Goal: Task Accomplishment & Management: Manage account settings

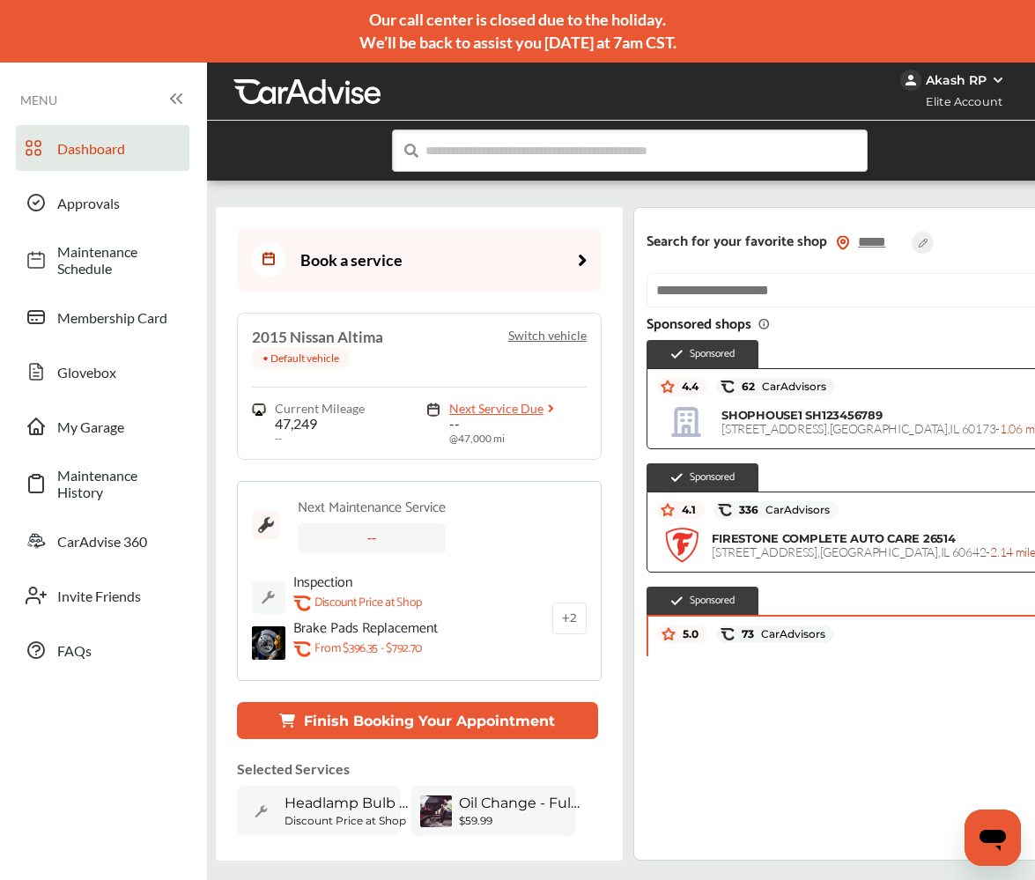
click at [1006, 82] on div "Akash RP" at bounding box center [958, 80] width 117 height 21
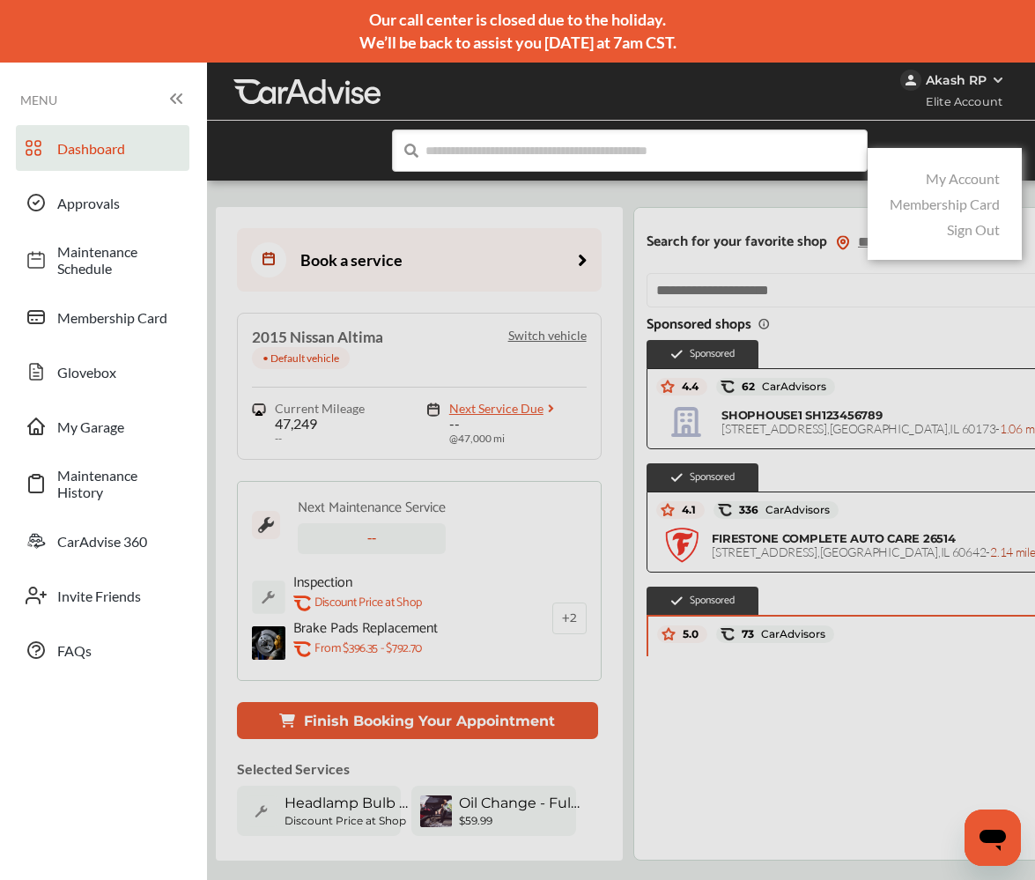
click at [956, 235] on link "Sign Out" at bounding box center [973, 229] width 53 height 17
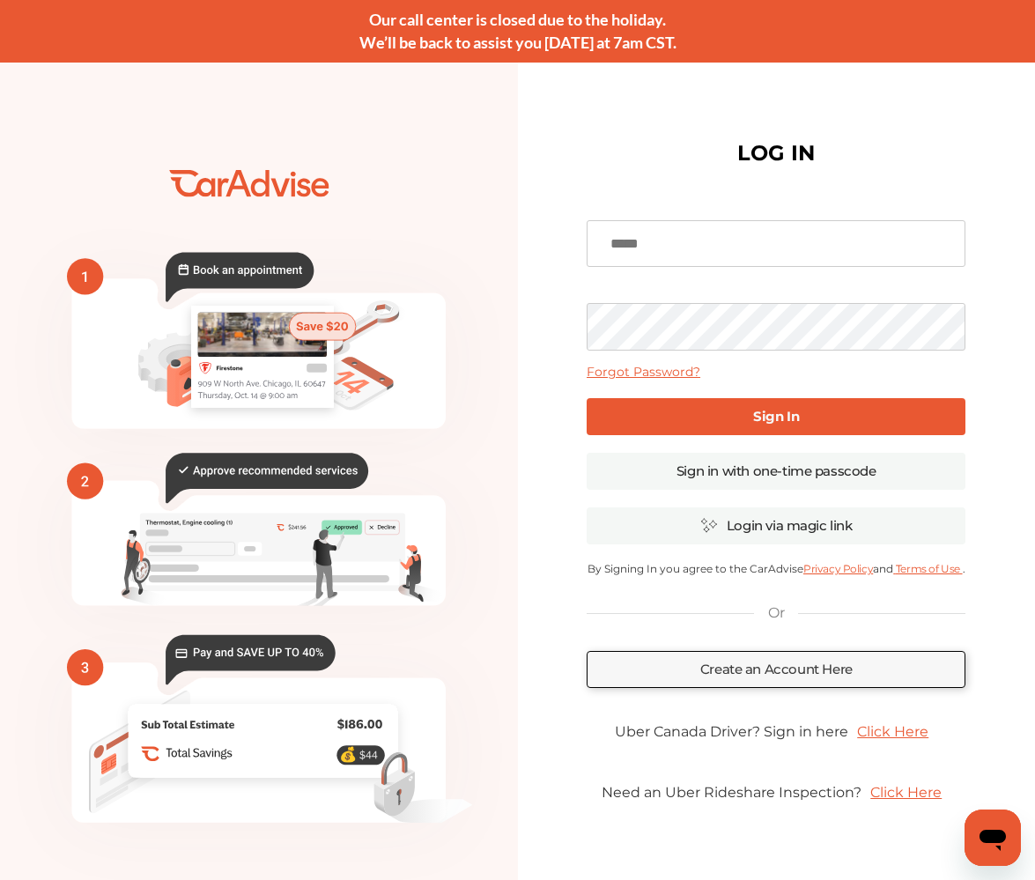
click at [817, 254] on input at bounding box center [776, 244] width 379 height 48
click at [494, 499] on icon "💰" at bounding box center [259, 501] width 518 height 793
click at [779, 469] on link "Sign in with one-time passcode" at bounding box center [776, 471] width 379 height 37
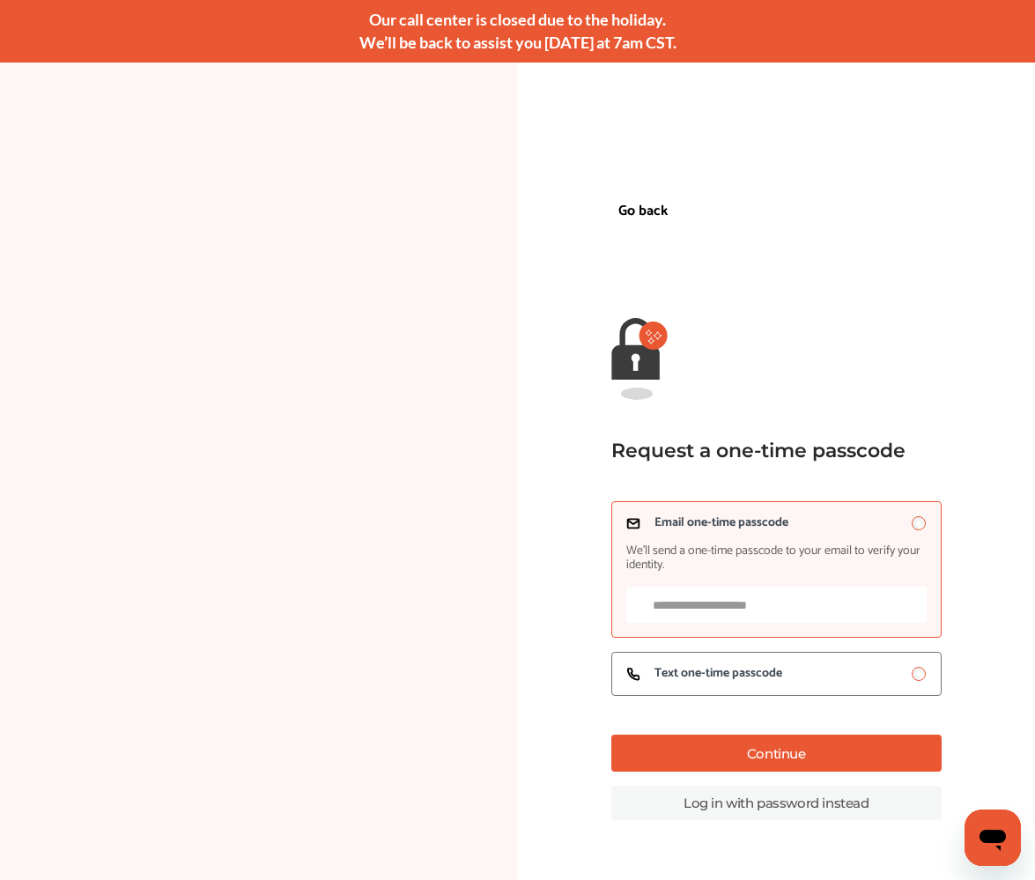
click at [727, 570] on span "We’ll send a one-time passcode to your email to verify your identity." at bounding box center [776, 558] width 300 height 28
click at [712, 622] on input "Email one-time passcode We’ll send a one-time passcode to your email to verify …" at bounding box center [776, 605] width 300 height 36
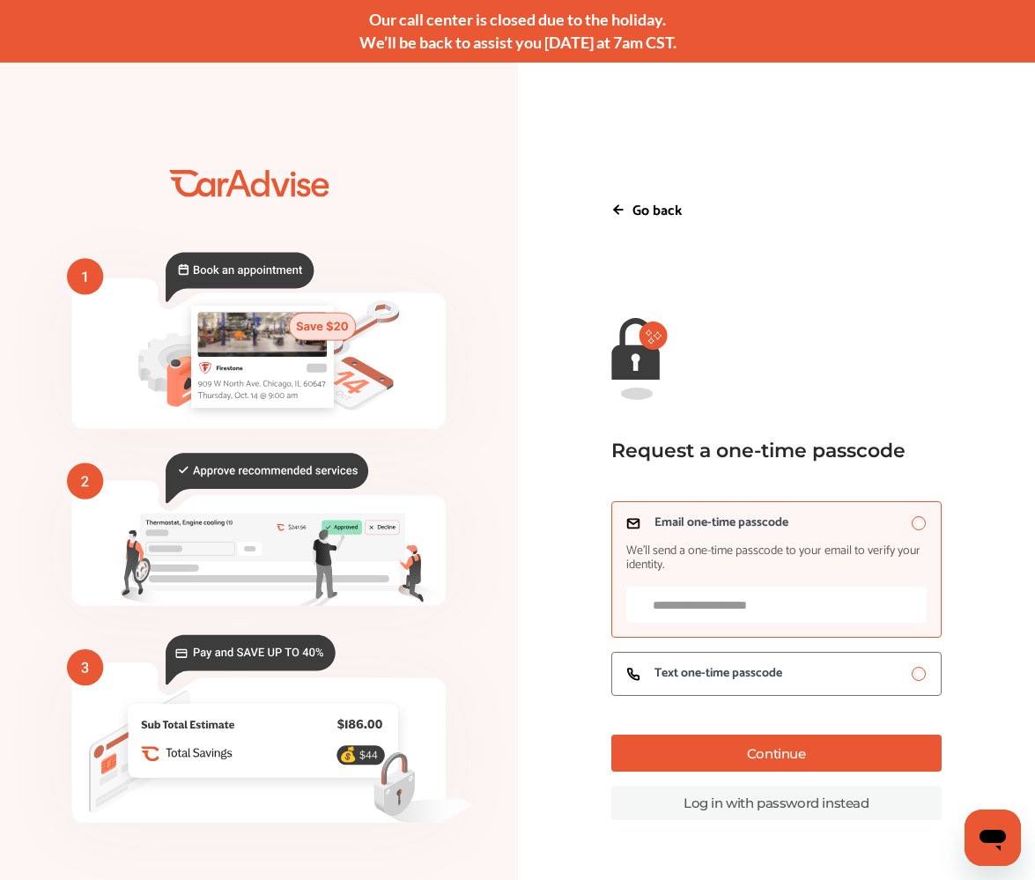
paste input "**********"
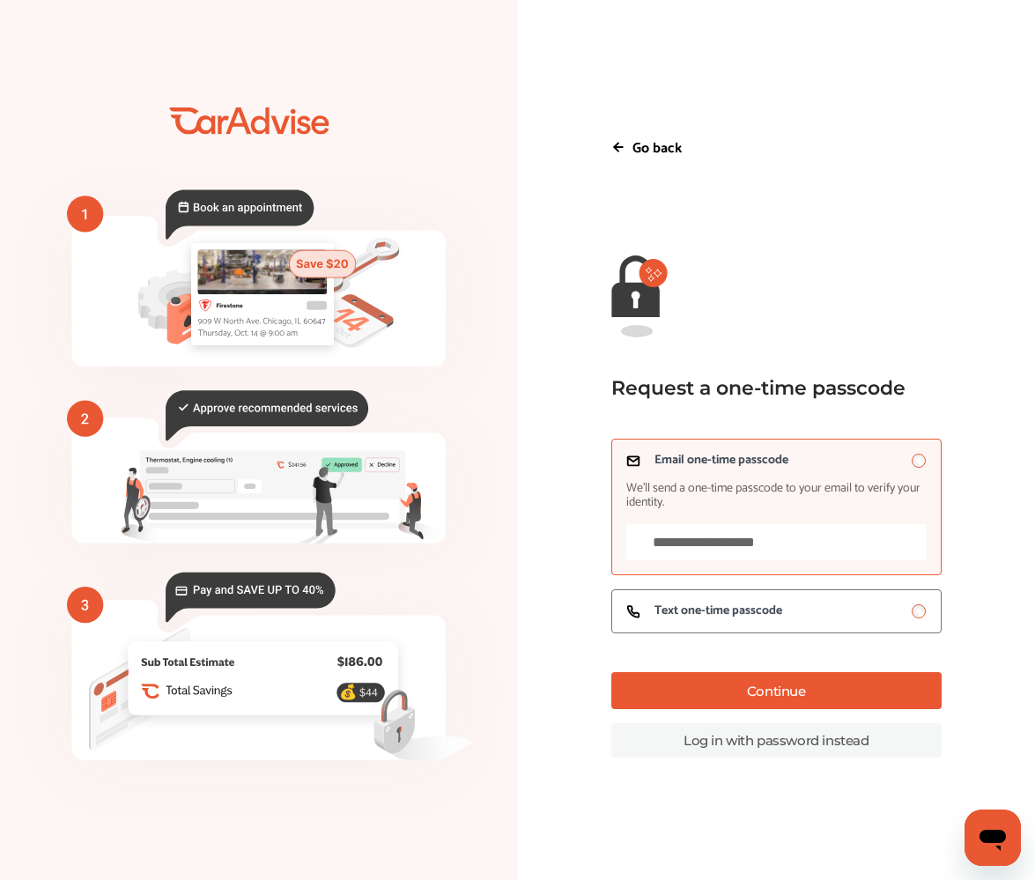
type input "**********"
click at [764, 687] on button "Continue" at bounding box center [776, 690] width 330 height 37
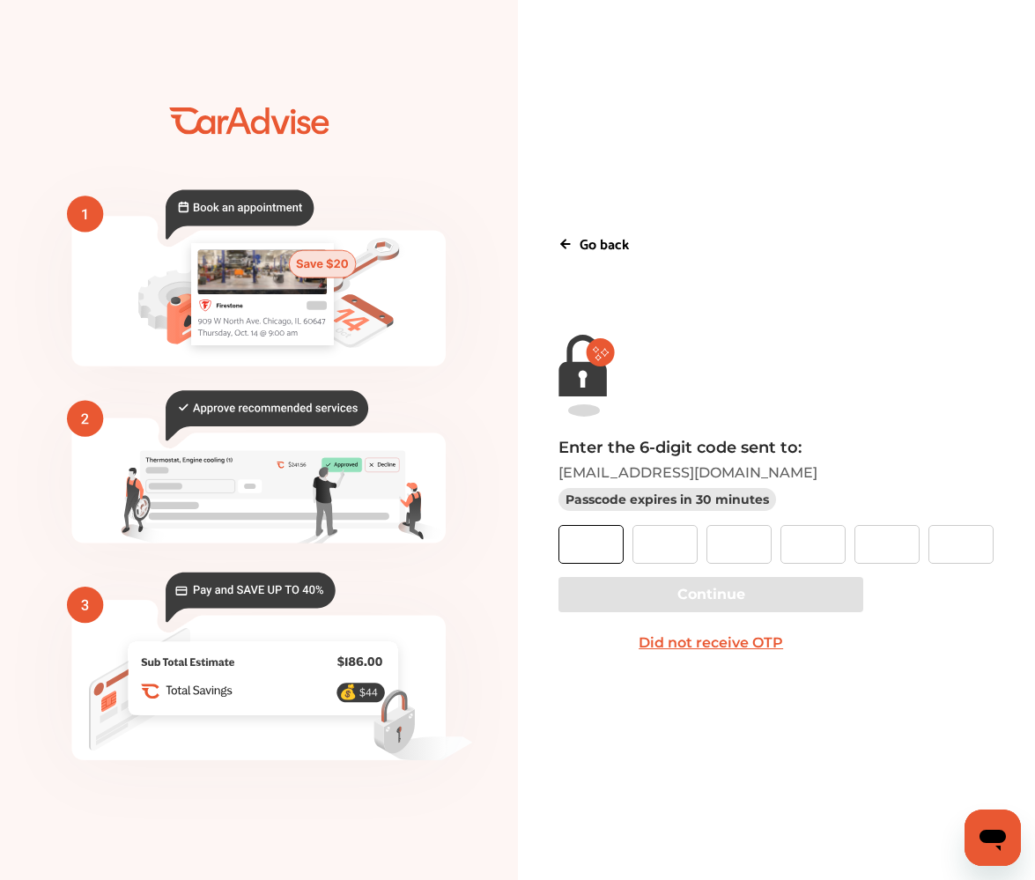
click at [574, 541] on input "text" at bounding box center [590, 544] width 65 height 39
paste input "*"
type input "*"
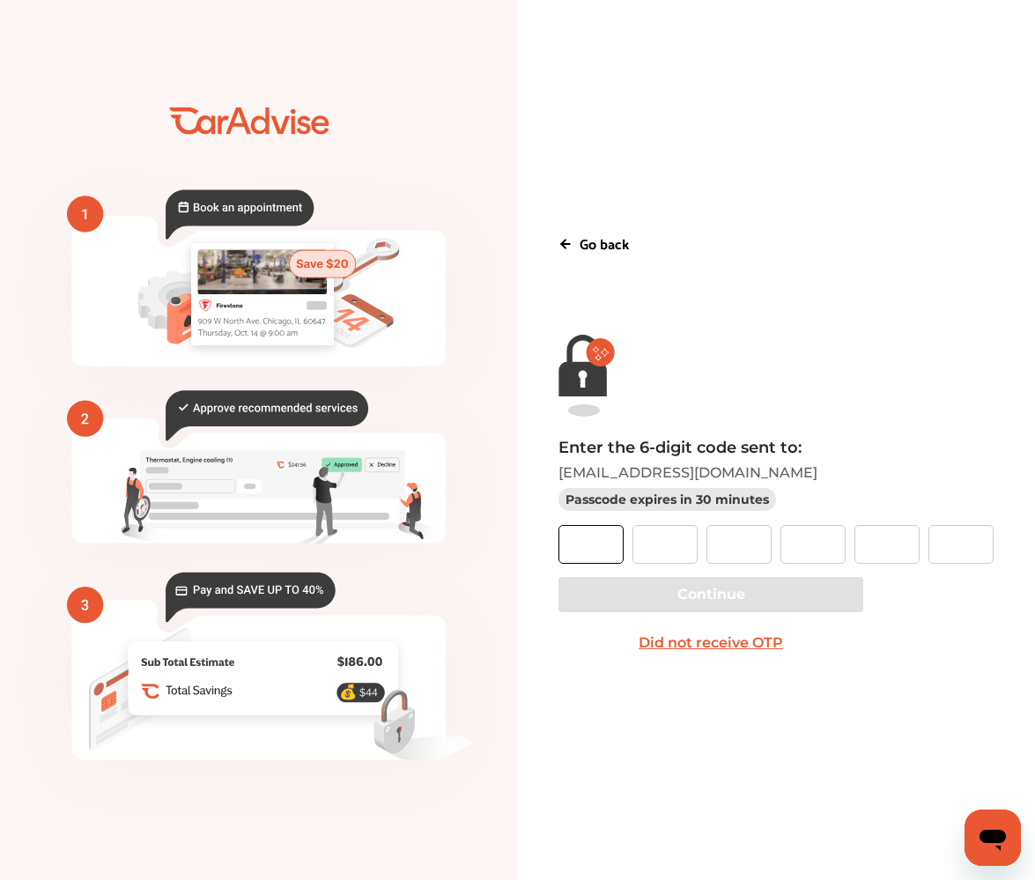
type input "*"
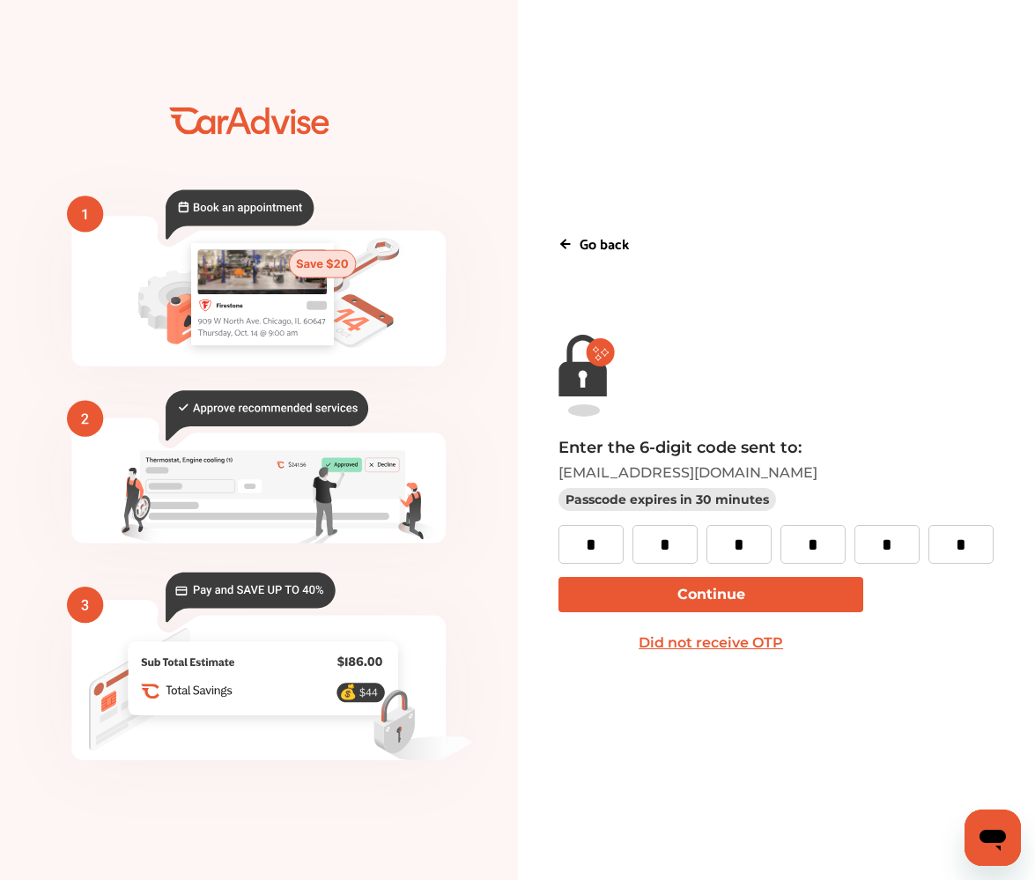
click at [781, 592] on button "Continue" at bounding box center [710, 594] width 305 height 35
